Goal: Task Accomplishment & Management: Complete application form

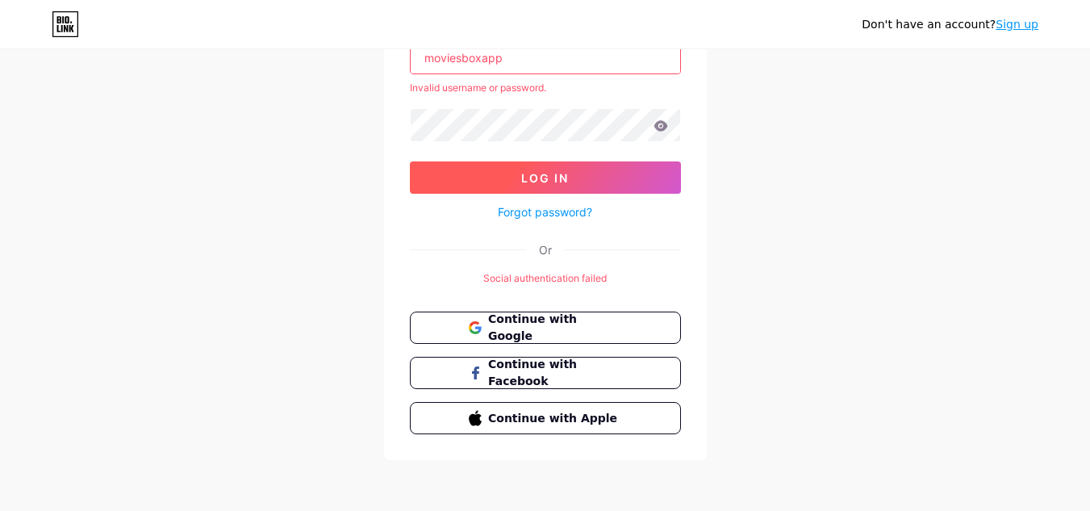
scroll to position [52, 0]
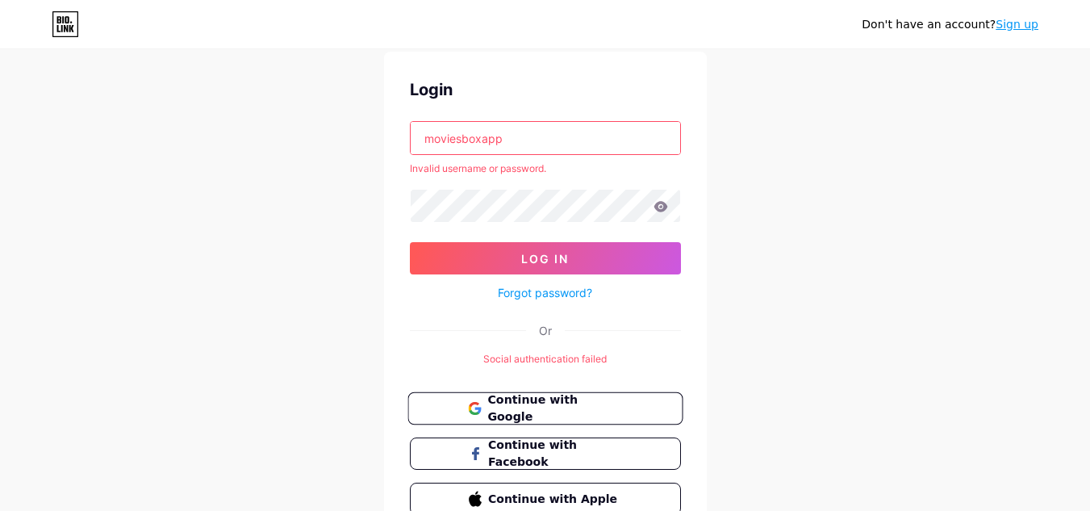
click at [539, 399] on span "Continue with Google" at bounding box center [555, 408] width 135 height 35
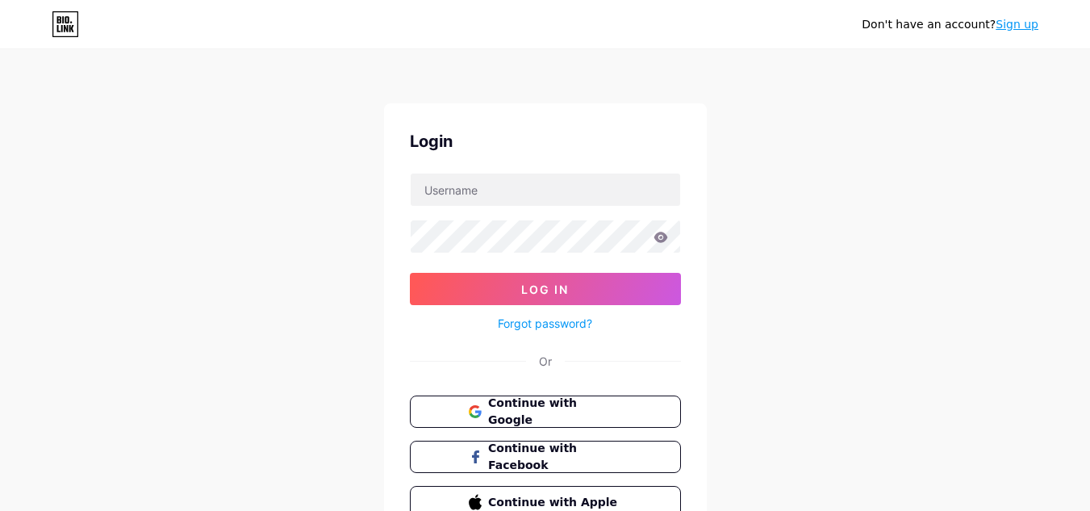
click at [1019, 18] on link "Sign up" at bounding box center [1017, 24] width 43 height 13
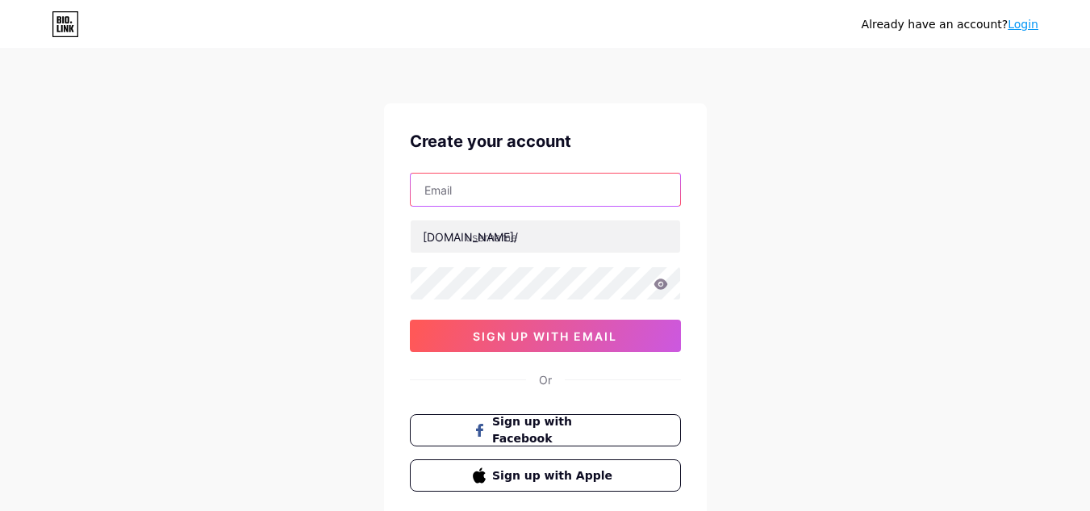
click at [499, 195] on input "text" at bounding box center [546, 190] width 270 height 32
type input "moviesboxapp0@gmail.com"
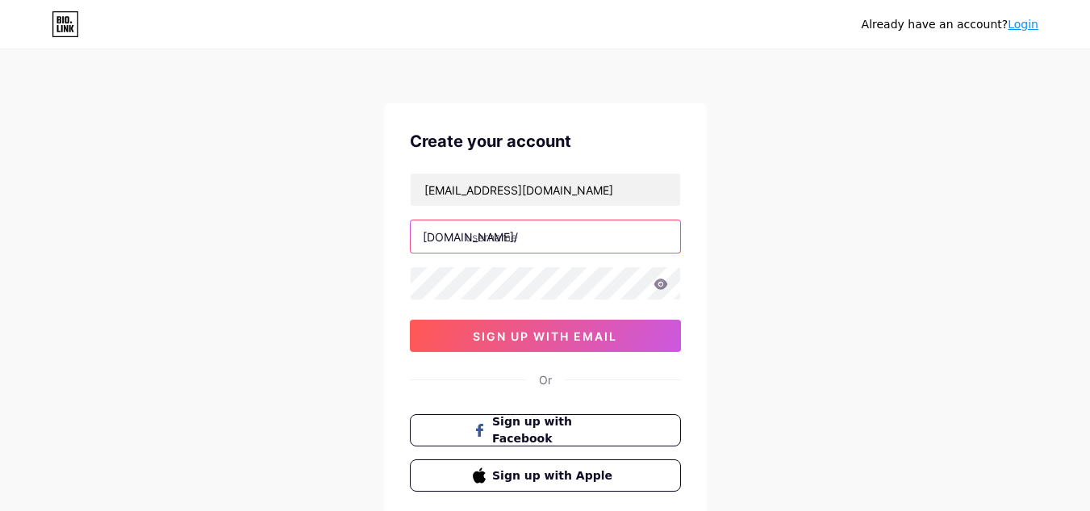
click at [518, 232] on input "text" at bounding box center [546, 236] width 270 height 32
paste input "moviesboxapp"
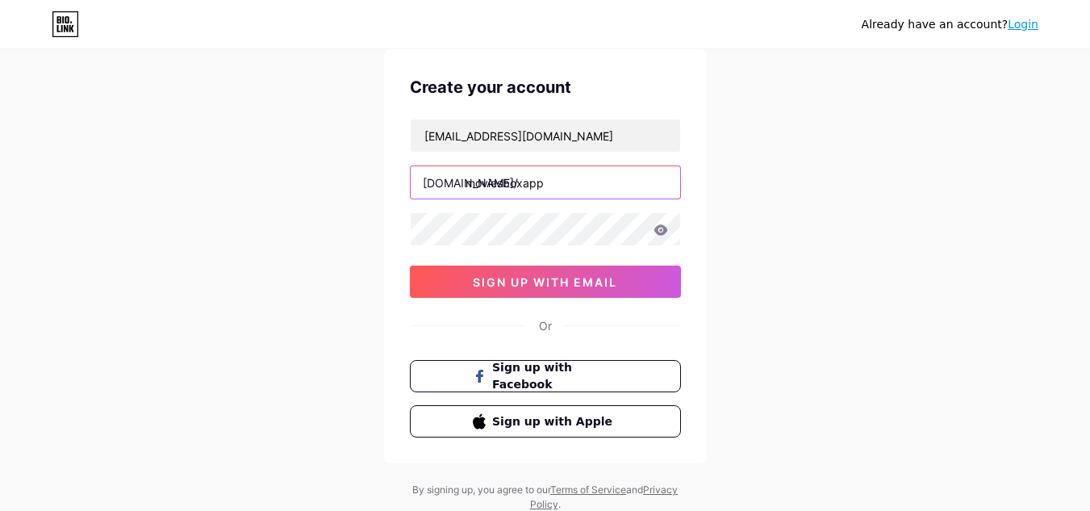
scroll to position [81, 0]
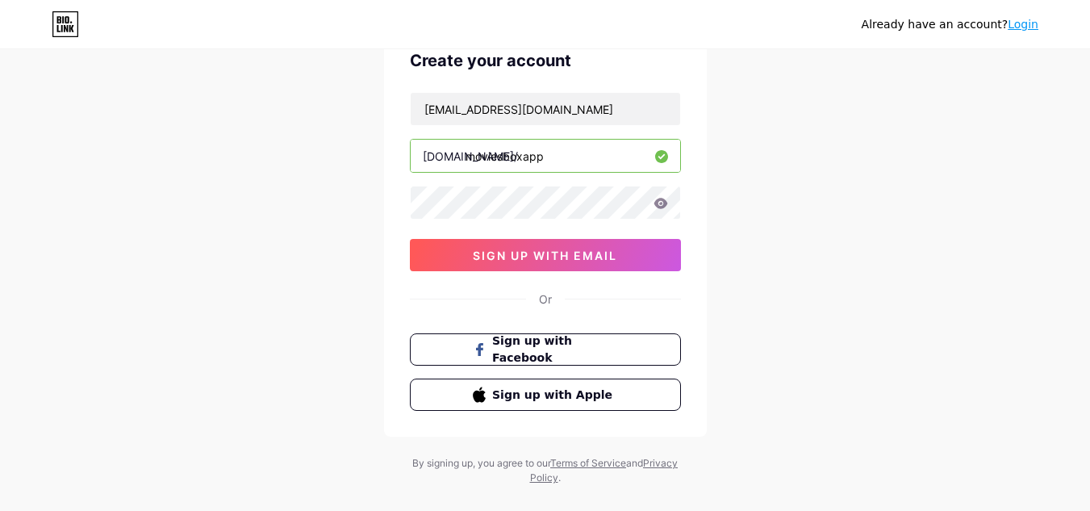
type input "moviesboxapp"
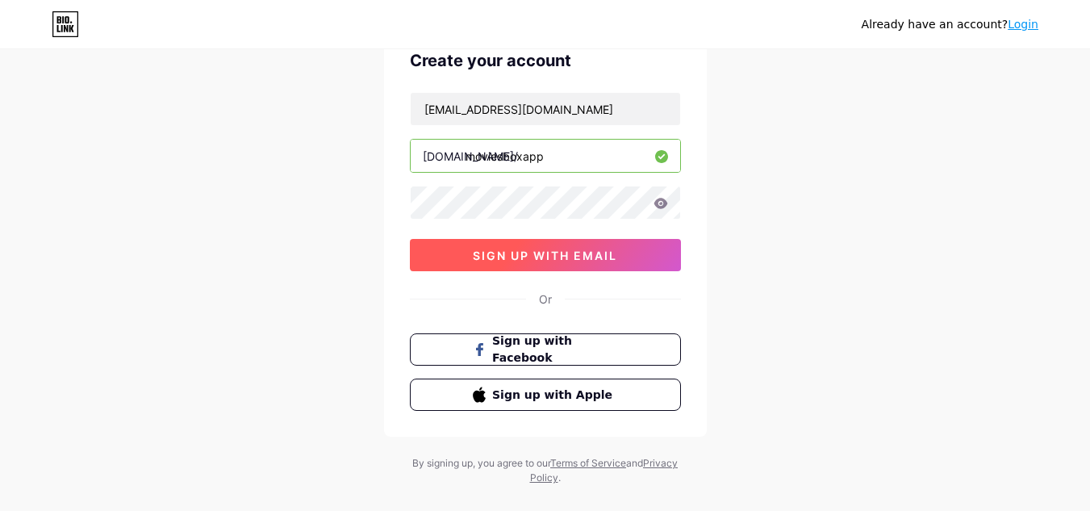
click at [525, 245] on button "sign up with email" at bounding box center [545, 255] width 271 height 32
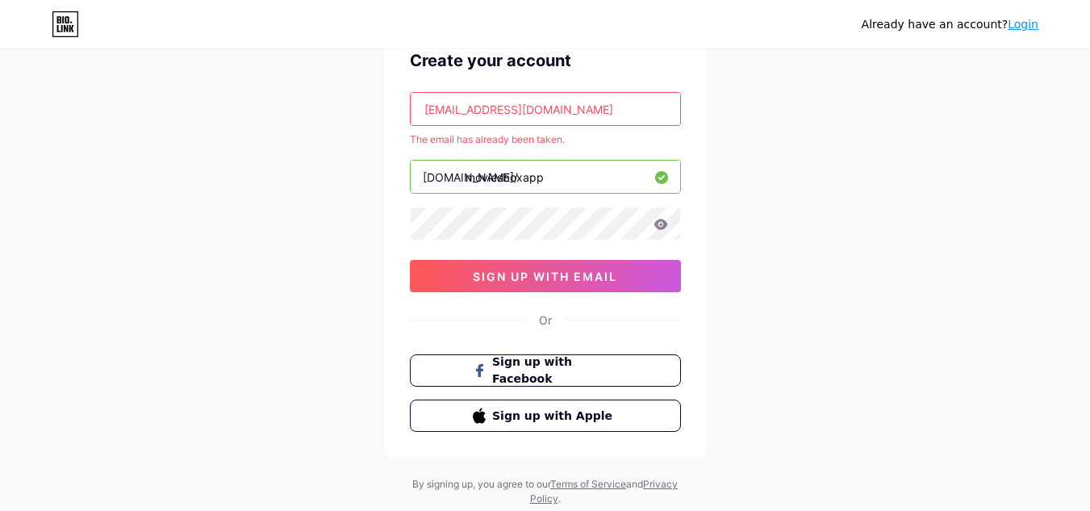
click at [69, 14] on icon at bounding box center [65, 24] width 27 height 26
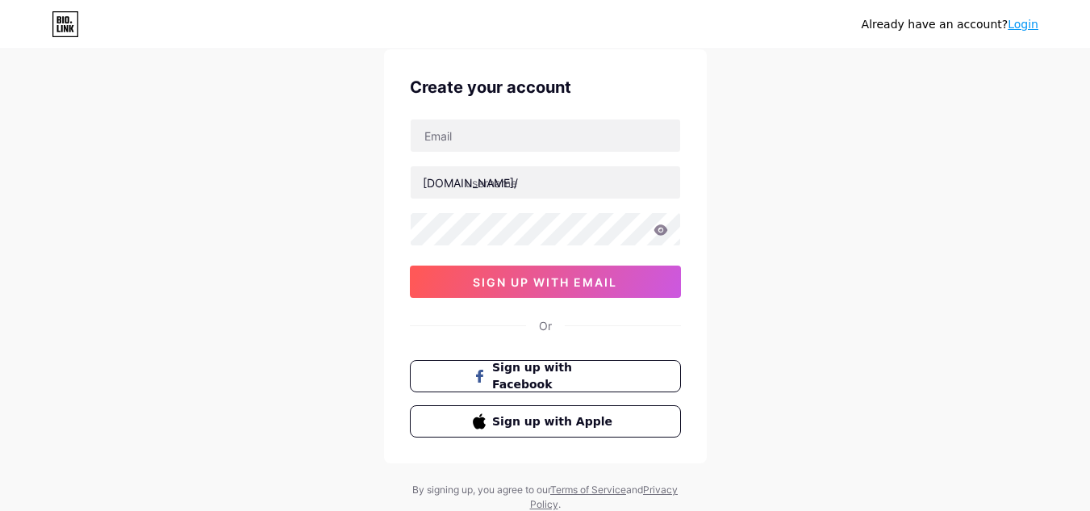
scroll to position [81, 0]
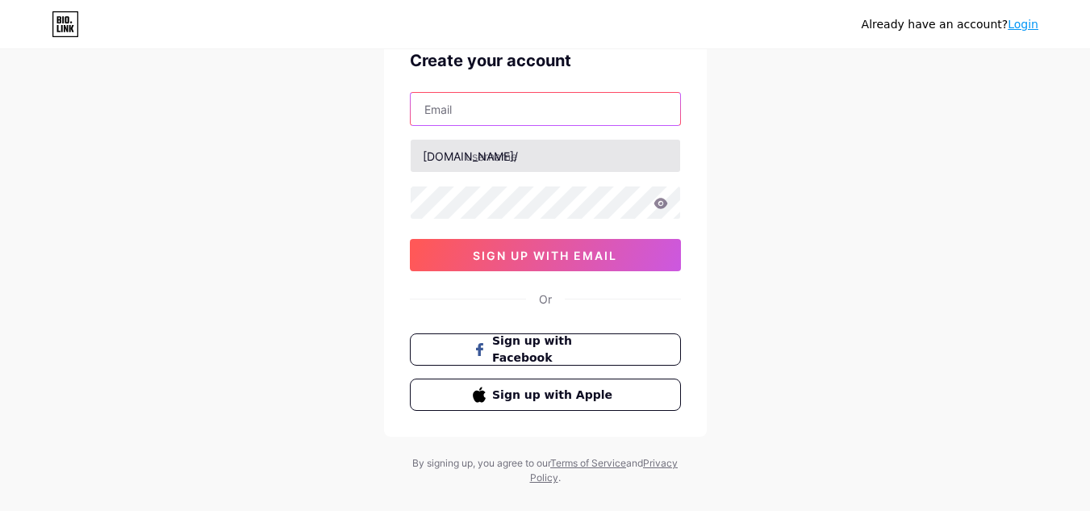
type input "[EMAIL_ADDRESS][DOMAIN_NAME]"
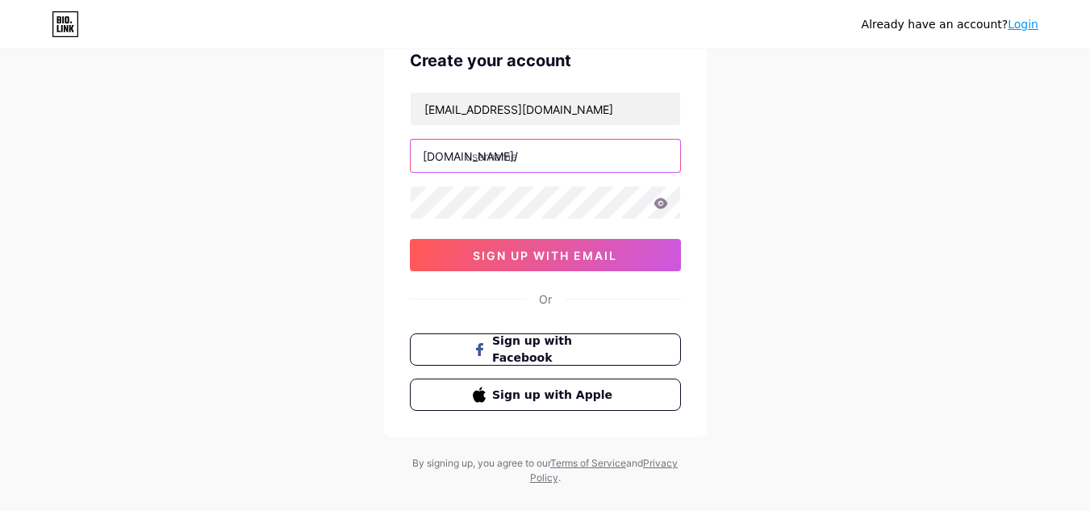
click at [498, 165] on input "text" at bounding box center [546, 156] width 270 height 32
click at [481, 166] on input "text" at bounding box center [546, 156] width 270 height 32
paste input "moviesboxapp"
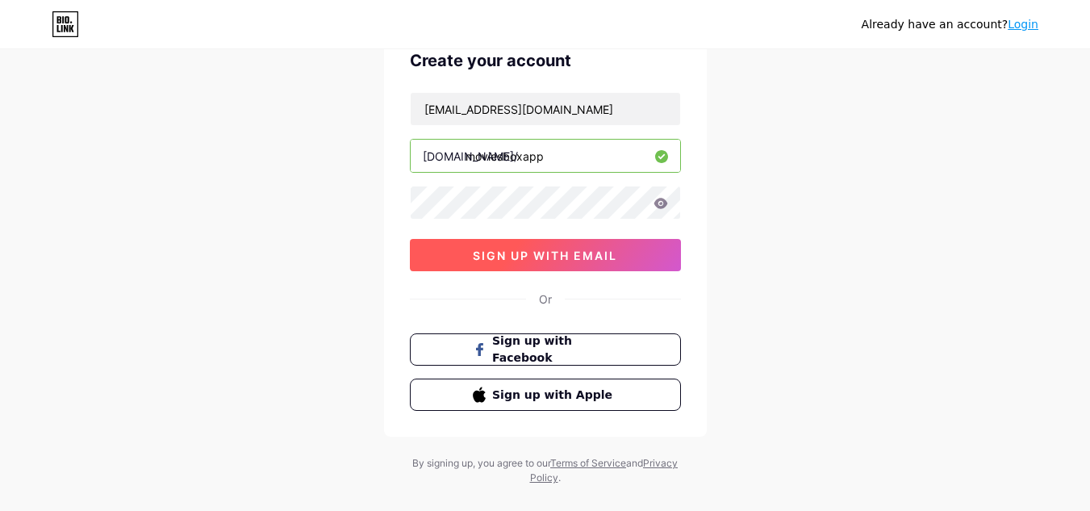
type input "moviesboxapp"
click at [579, 242] on button "sign up with email" at bounding box center [545, 255] width 271 height 32
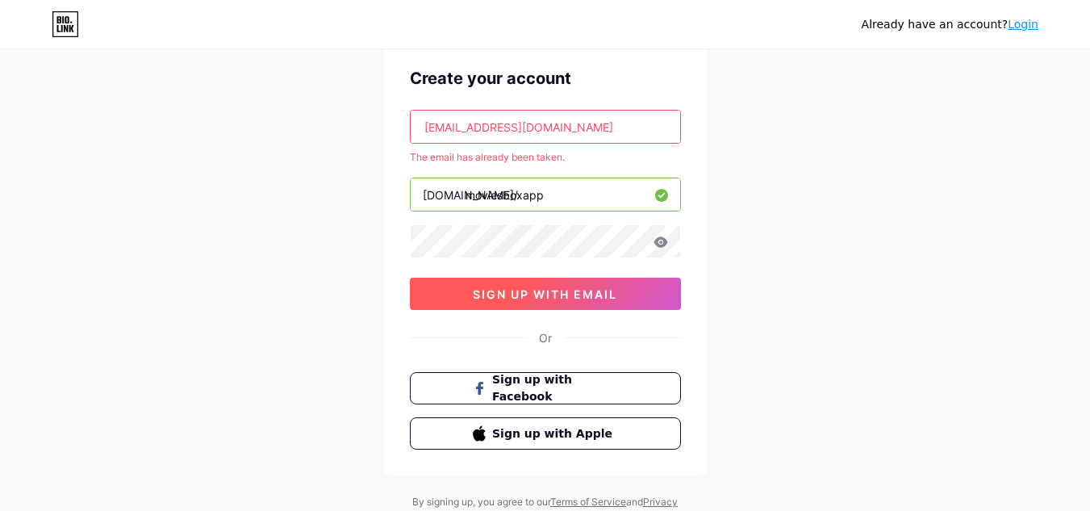
scroll to position [0, 0]
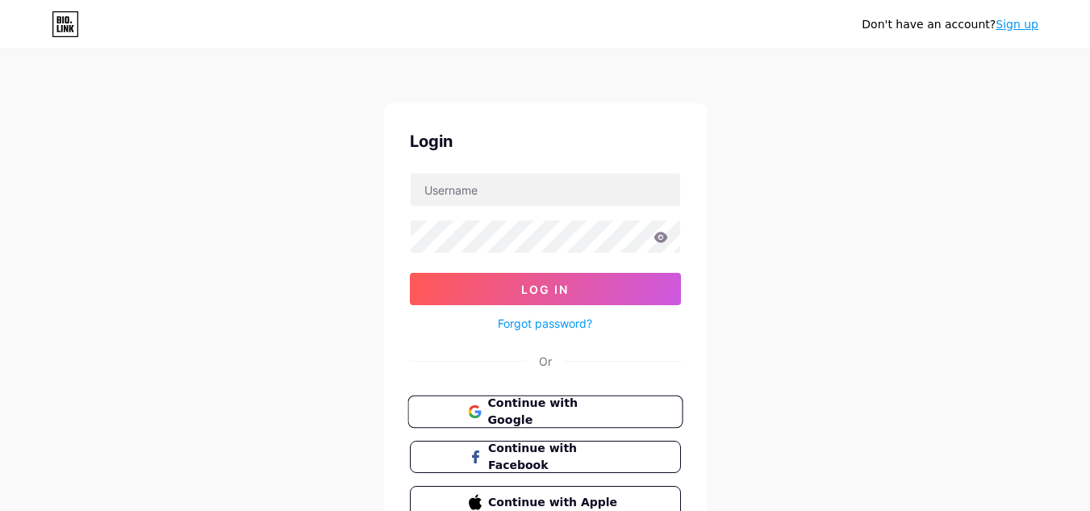
scroll to position [84, 0]
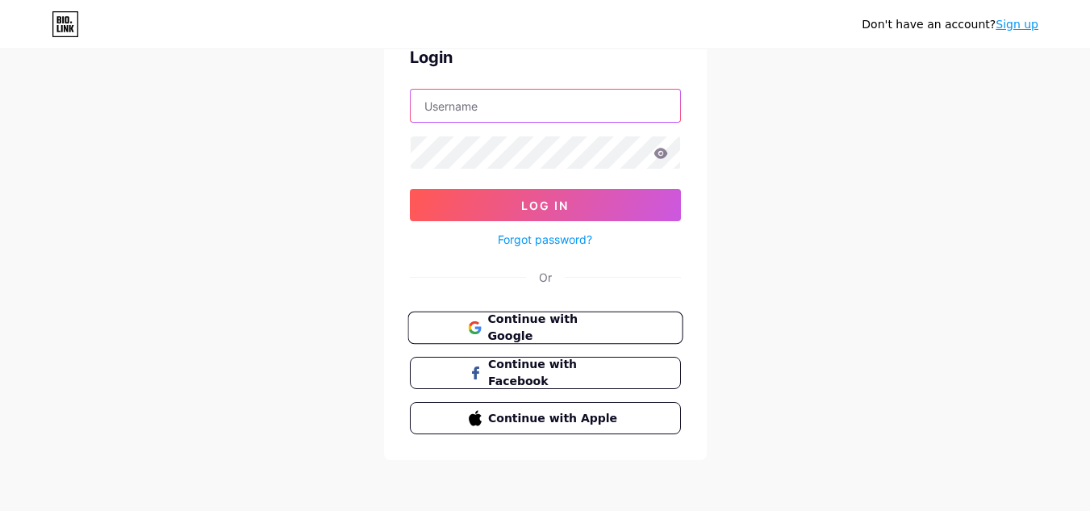
type input "[EMAIL_ADDRESS][DOMAIN_NAME]"
click at [595, 329] on span "Continue with Google" at bounding box center [555, 328] width 135 height 35
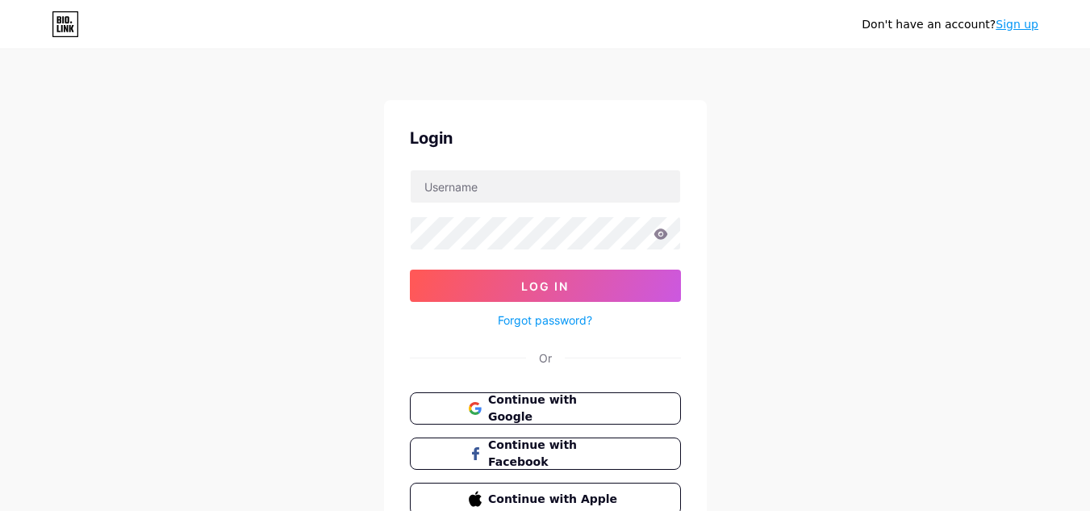
scroll to position [84, 0]
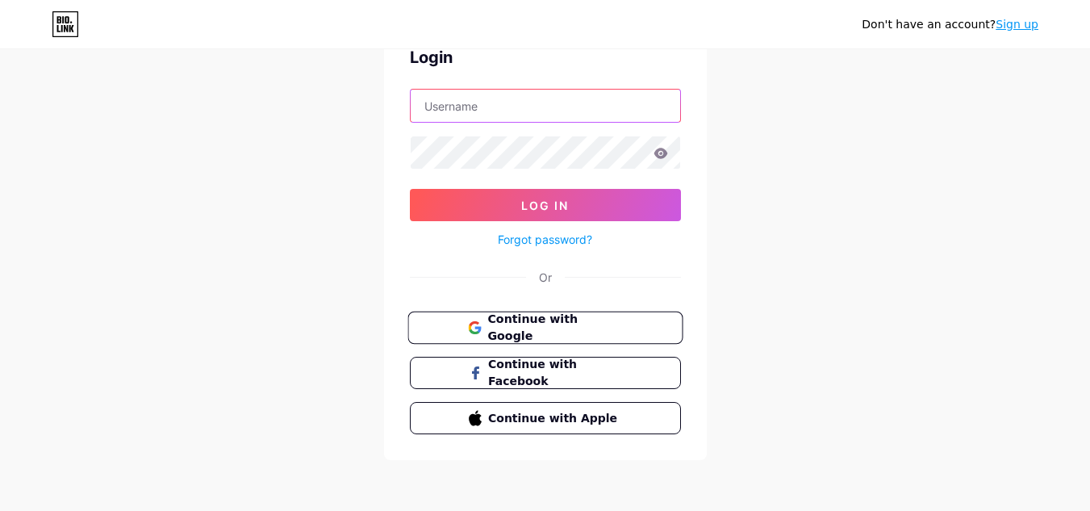
type input "[EMAIL_ADDRESS][DOMAIN_NAME]"
click at [524, 333] on span "Continue with Google" at bounding box center [555, 328] width 135 height 35
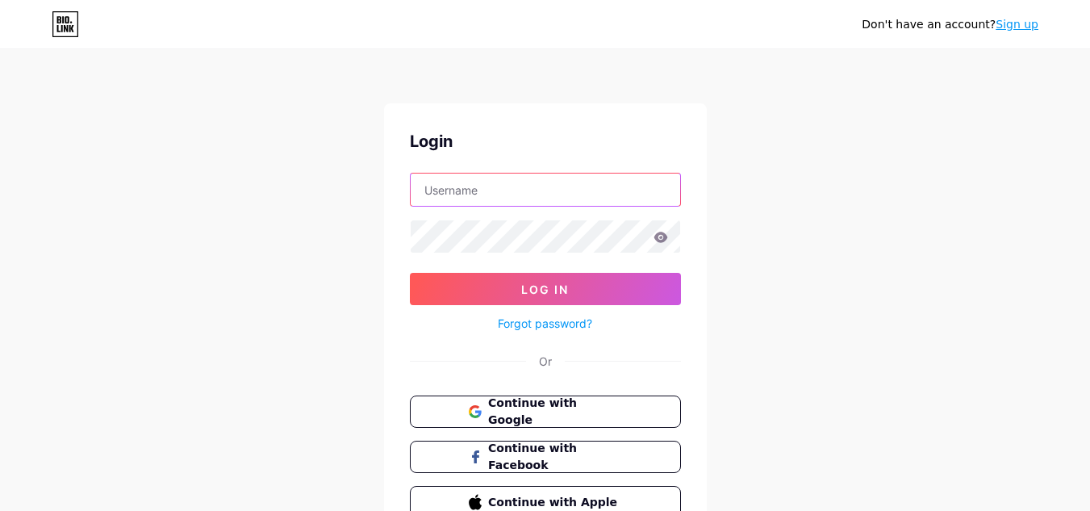
type input "[EMAIL_ADDRESS][DOMAIN_NAME]"
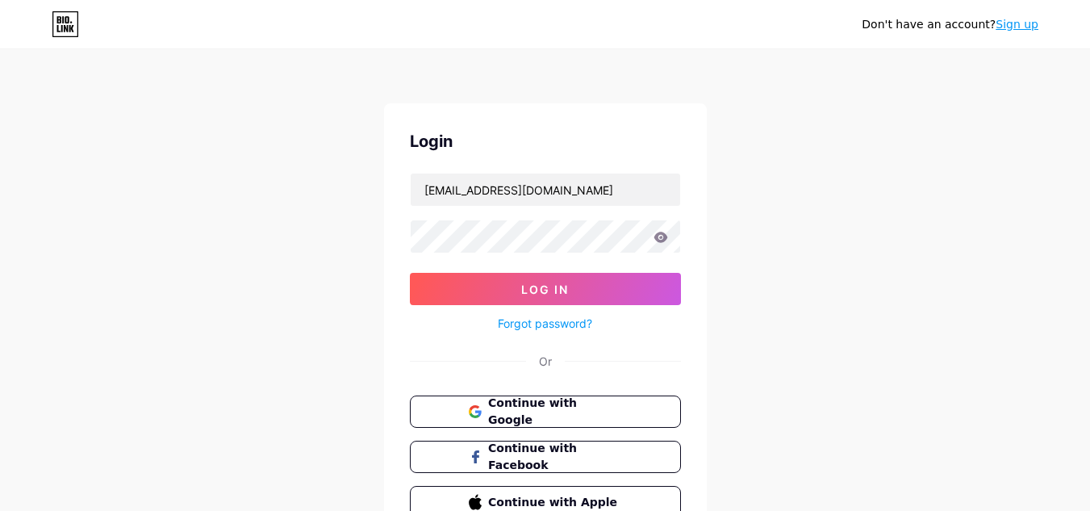
click at [1019, 31] on link "Sign up" at bounding box center [1017, 24] width 43 height 13
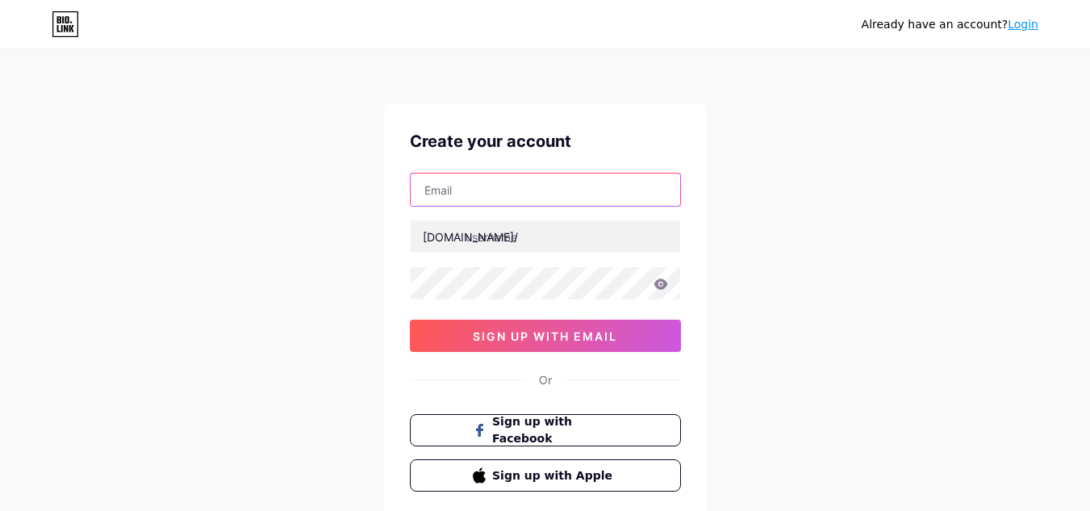
click at [520, 192] on input "text" at bounding box center [546, 190] width 270 height 32
type input "[EMAIL_ADDRESS][DOMAIN_NAME]"
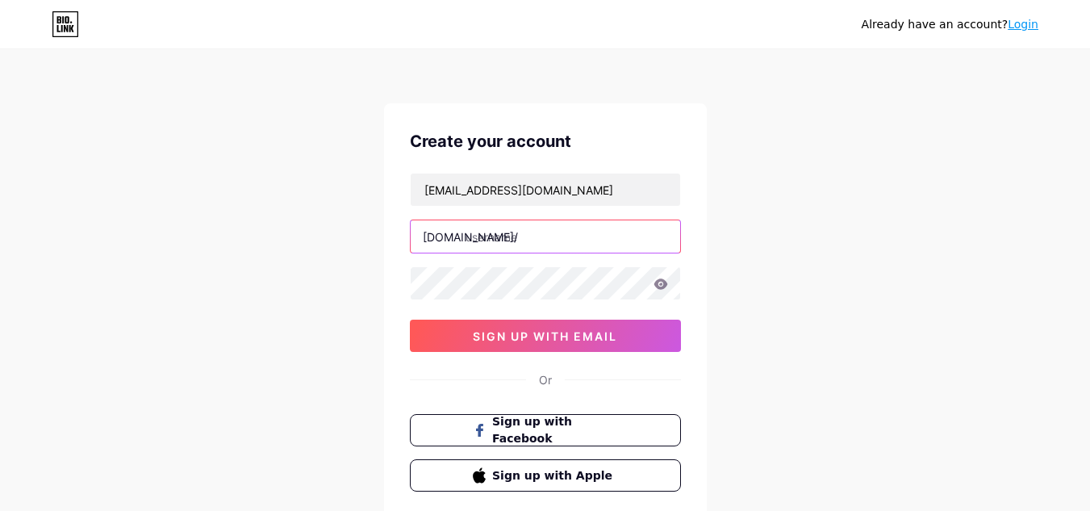
click at [499, 234] on input "text" at bounding box center [546, 236] width 270 height 32
paste input "moviesboxapp"
type input "moviesboxapp"
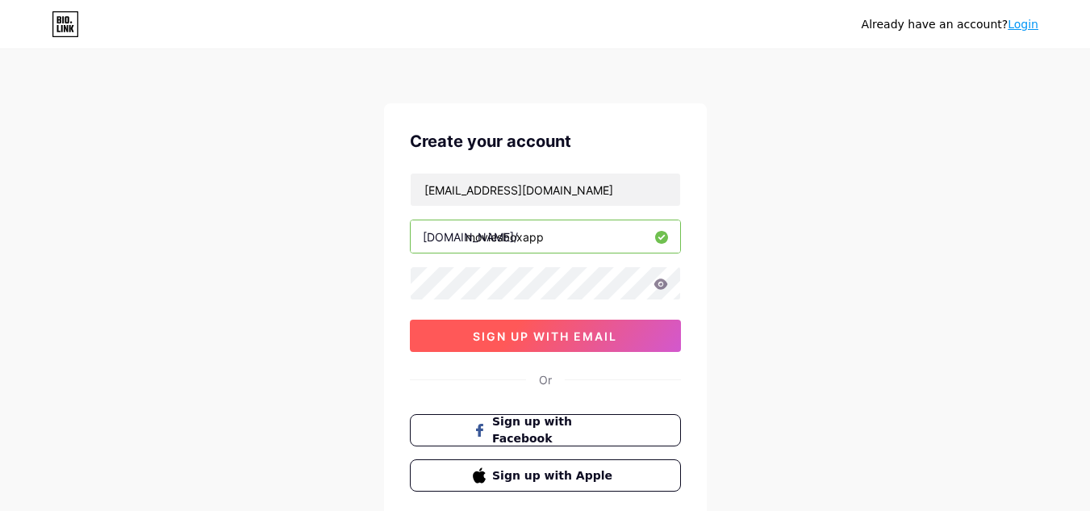
click at [530, 326] on button "sign up with email" at bounding box center [545, 336] width 271 height 32
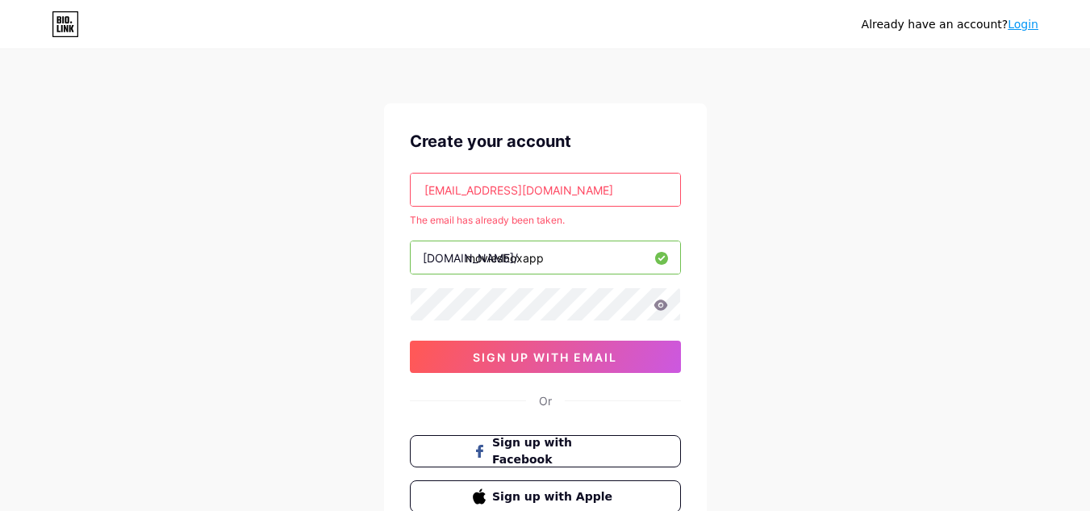
click at [569, 183] on input "[EMAIL_ADDRESS][DOMAIN_NAME]" at bounding box center [546, 190] width 270 height 32
click at [571, 183] on input "[EMAIL_ADDRESS][DOMAIN_NAME]" at bounding box center [546, 190] width 270 height 32
click at [251, 211] on div "Already have an account? Login Create your account [EMAIL_ADDRESS][DOMAIN_NAME]…" at bounding box center [545, 319] width 1090 height 638
